Goal: Information Seeking & Learning: Learn about a topic

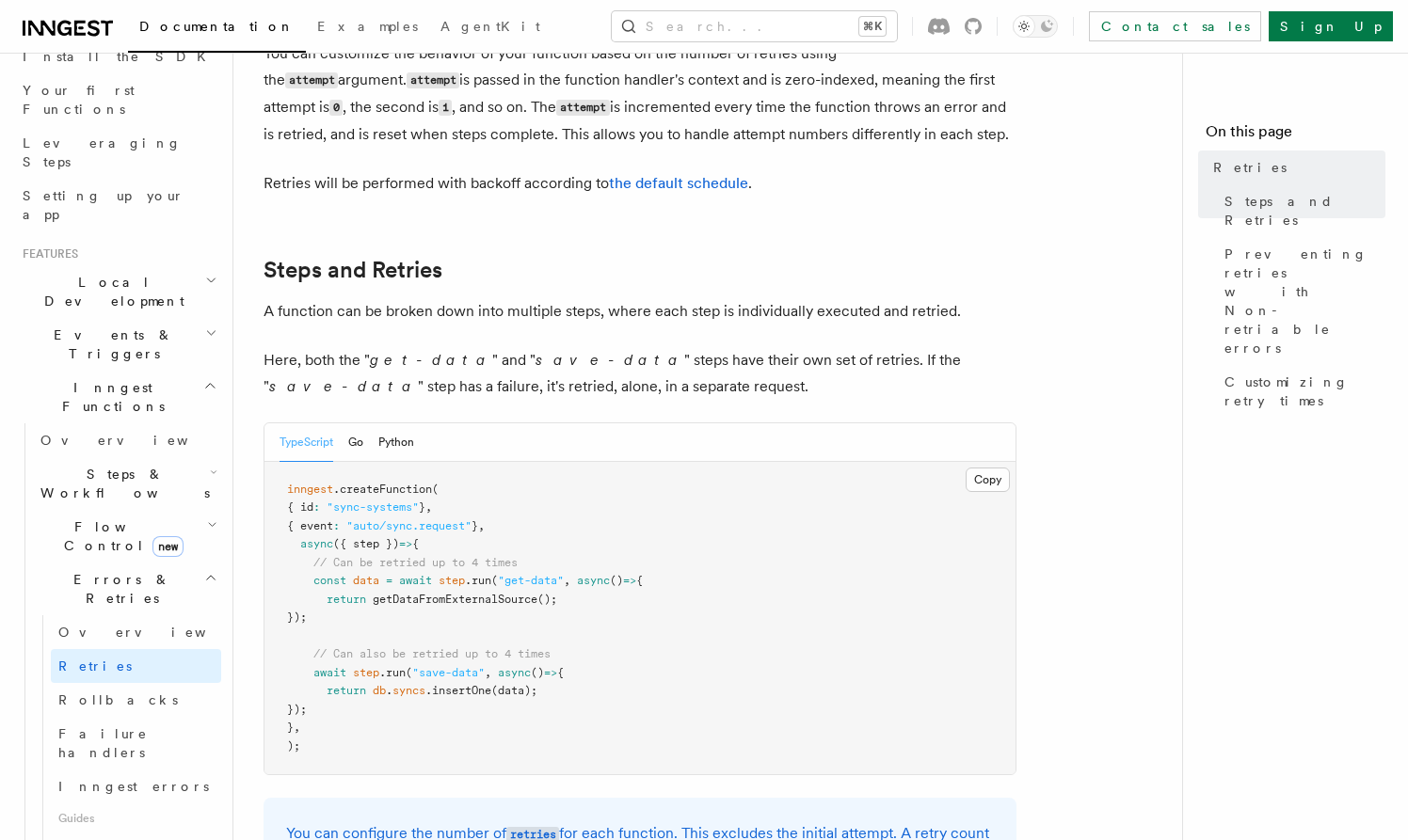
scroll to position [316, 0]
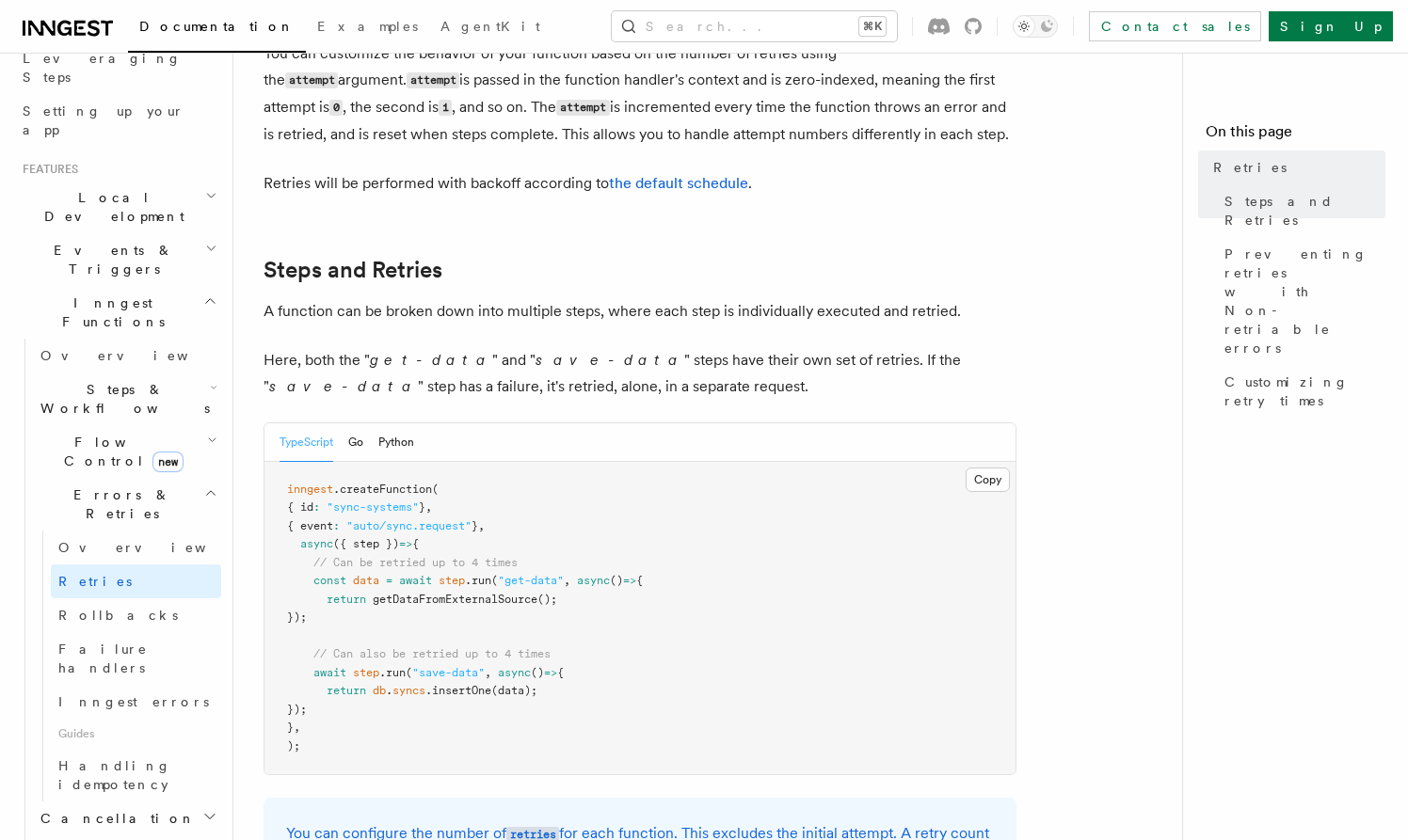
click at [141, 380] on span "Steps & Workflows" at bounding box center [121, 398] width 177 height 38
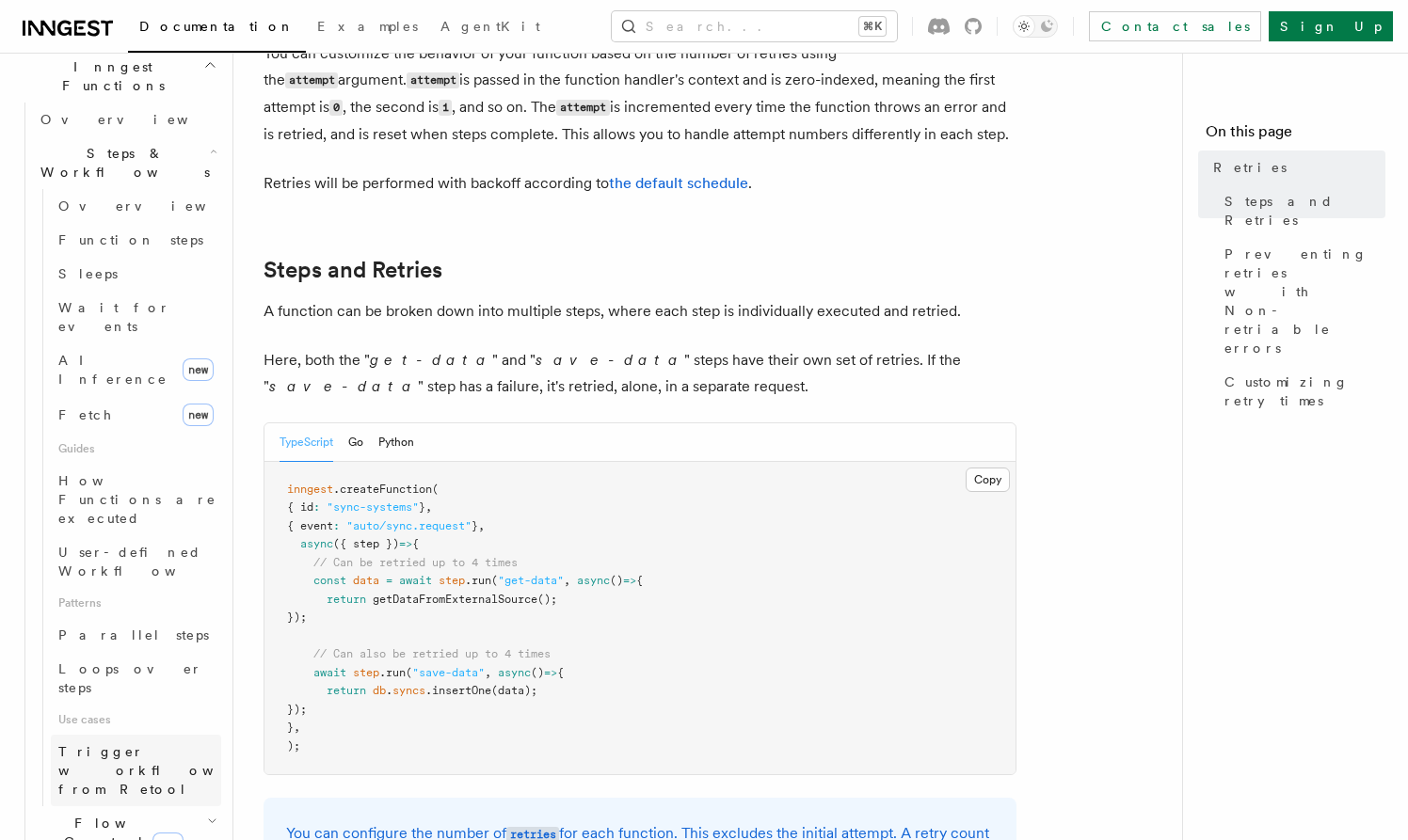
scroll to position [645, 0]
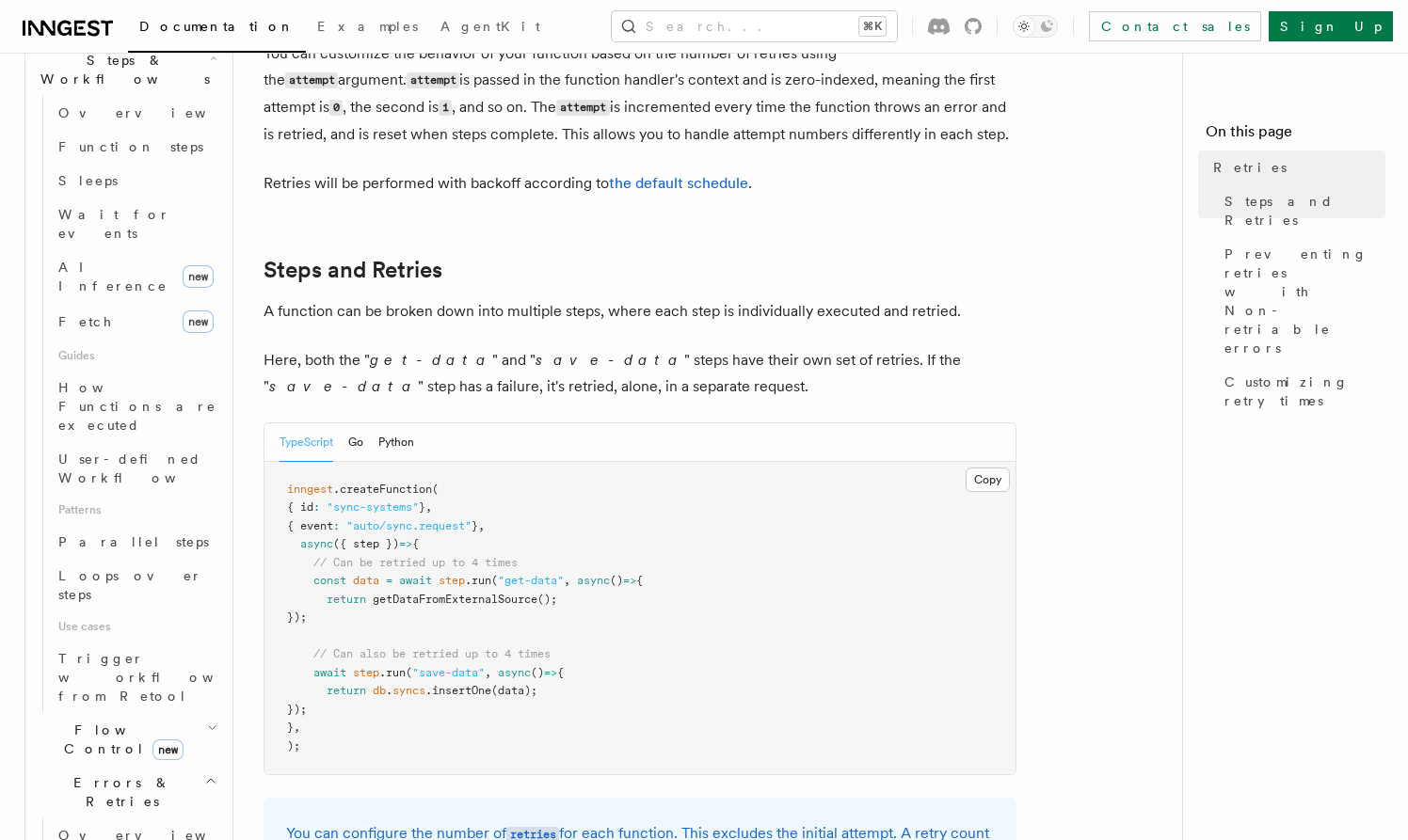
click at [101, 721] on span "Flow Control new" at bounding box center [120, 739] width 174 height 38
click at [107, 775] on span "Overview" at bounding box center [155, 783] width 194 height 16
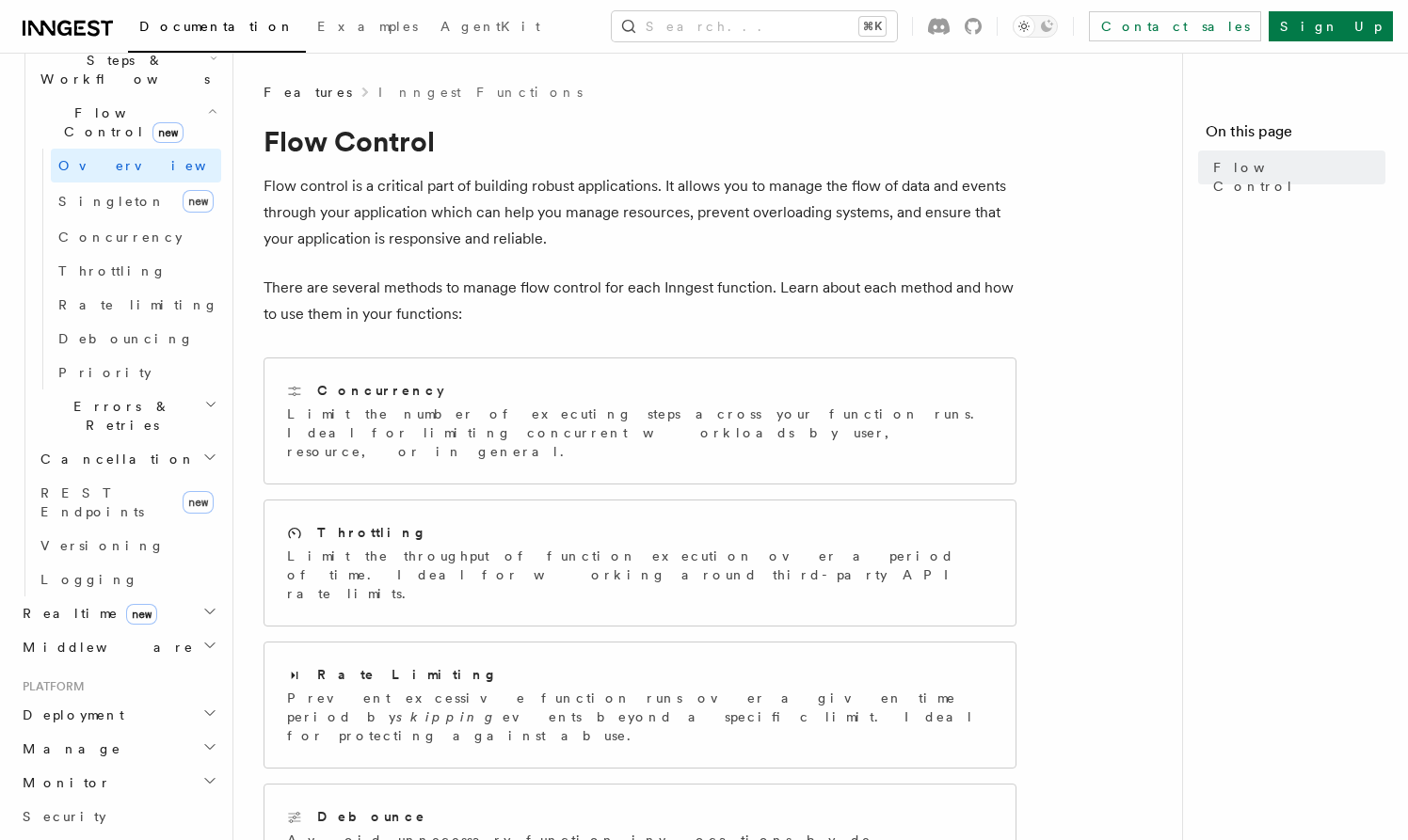
click at [190, 597] on h2 "Realtime new" at bounding box center [118, 613] width 206 height 34
click at [203, 604] on icon "button" at bounding box center [210, 611] width 16 height 16
click at [739, 30] on button "Search... ⌘K" at bounding box center [754, 26] width 285 height 30
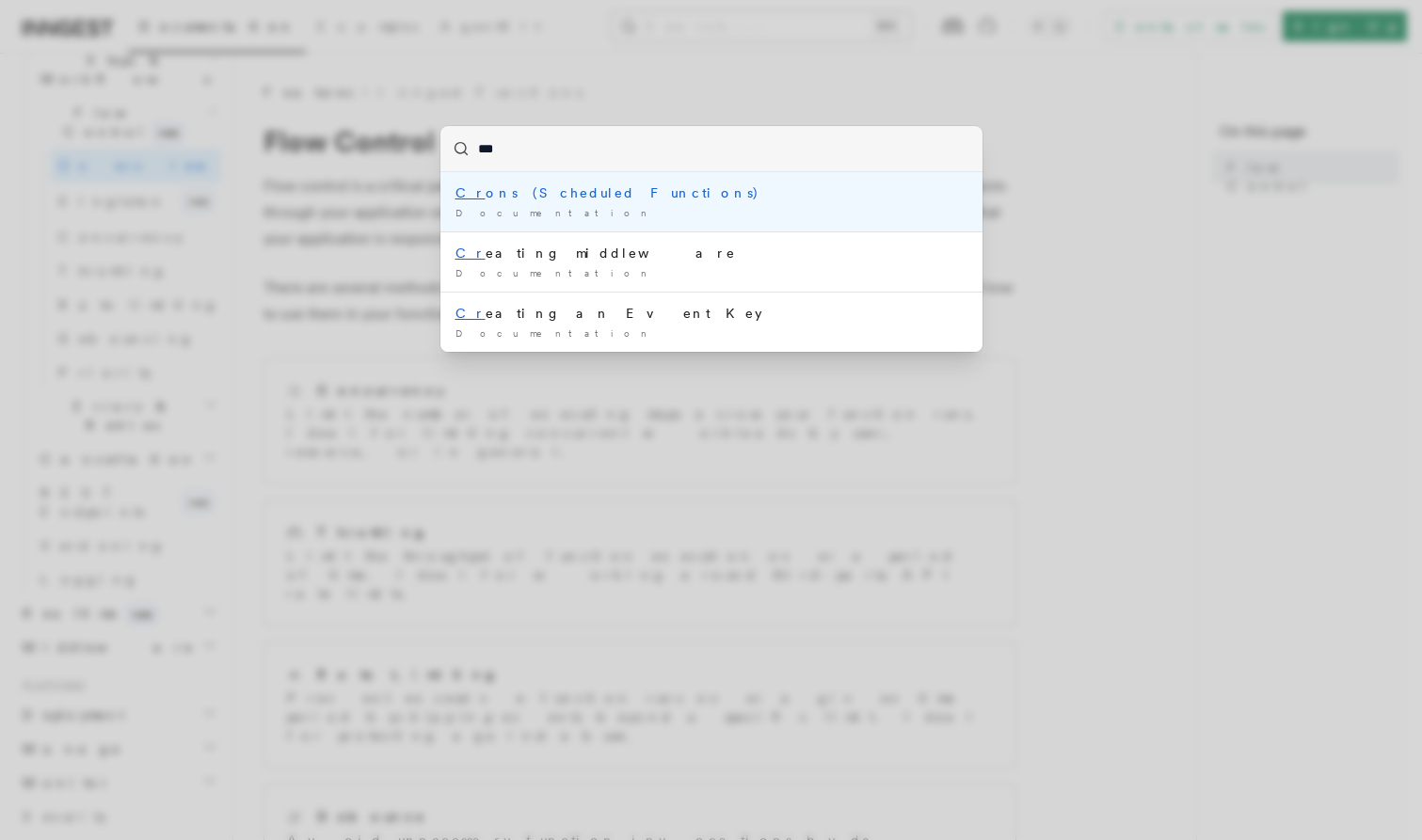
type input "****"
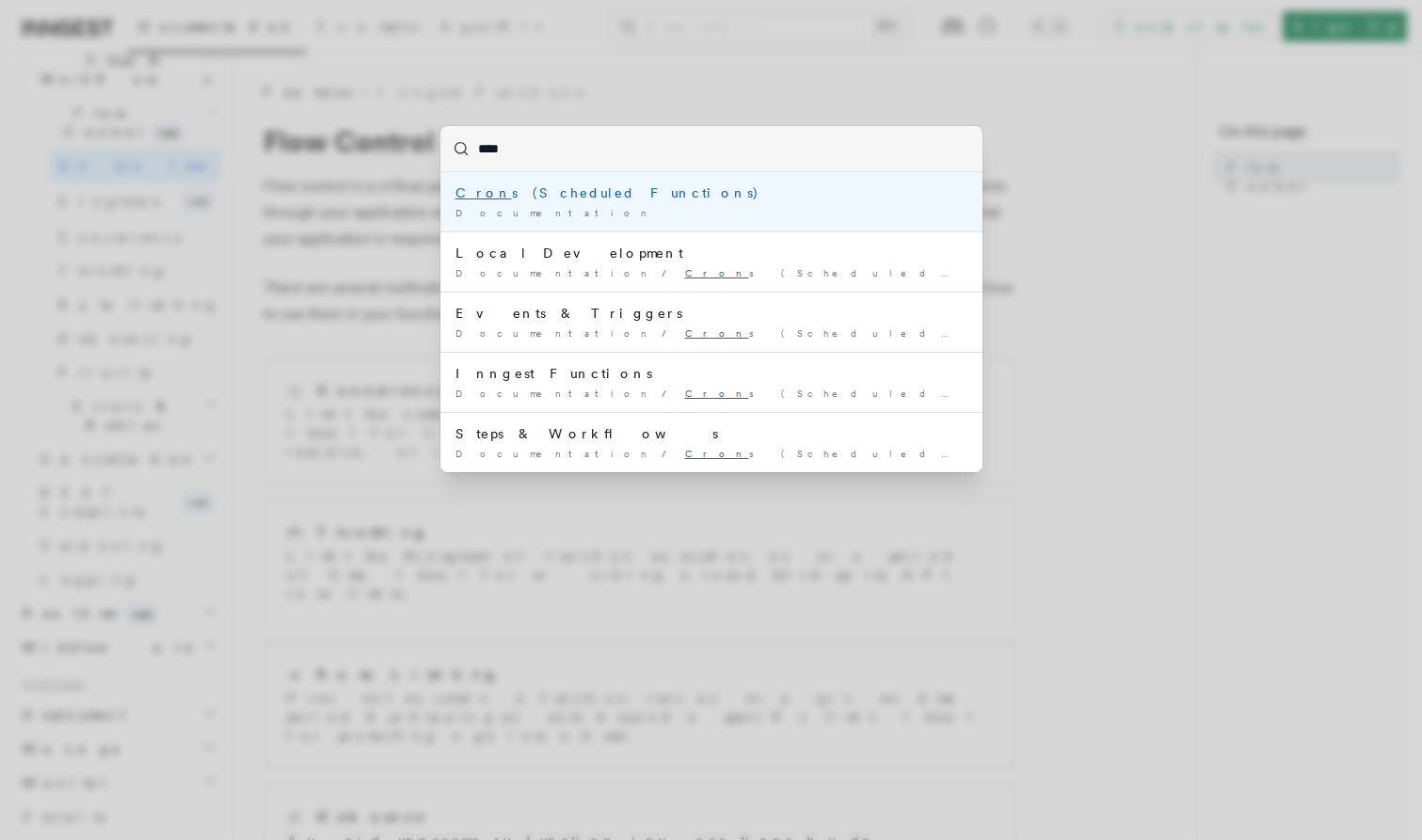
click at [680, 208] on div "Documentation /" at bounding box center [711, 213] width 512 height 15
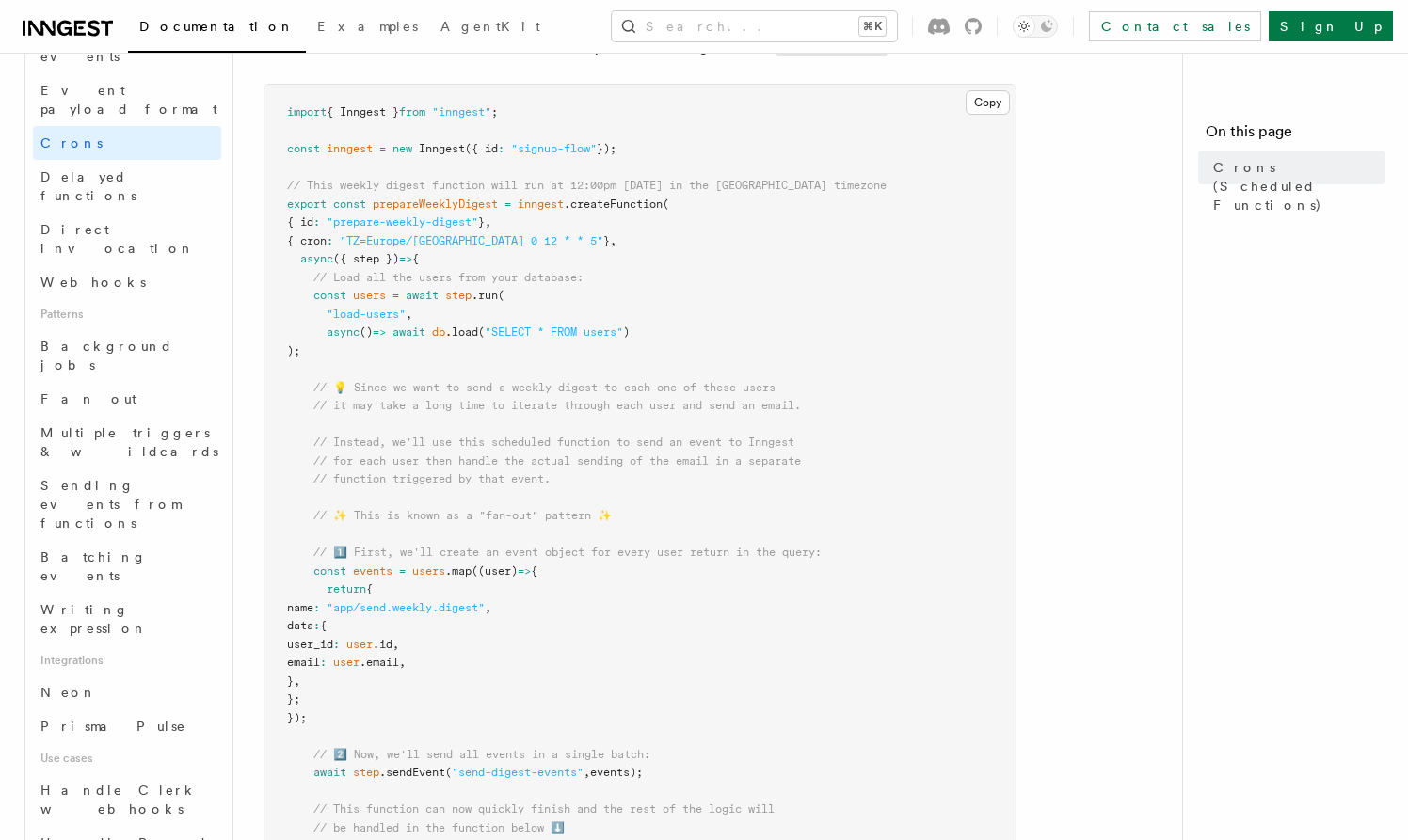
scroll to position [160, 0]
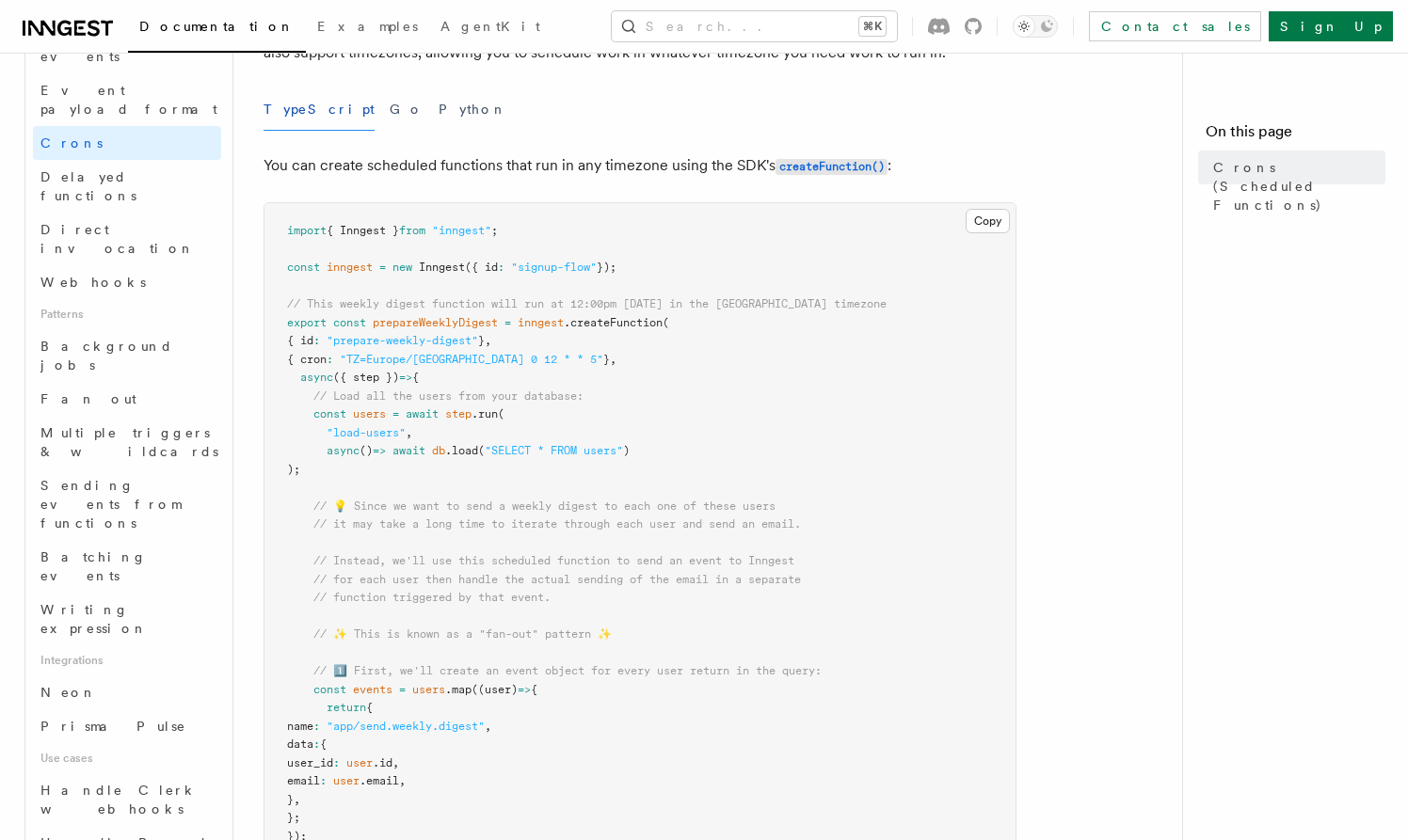
click at [70, 18] on icon at bounding box center [67, 27] width 90 height 22
